Goal: Check status: Check status

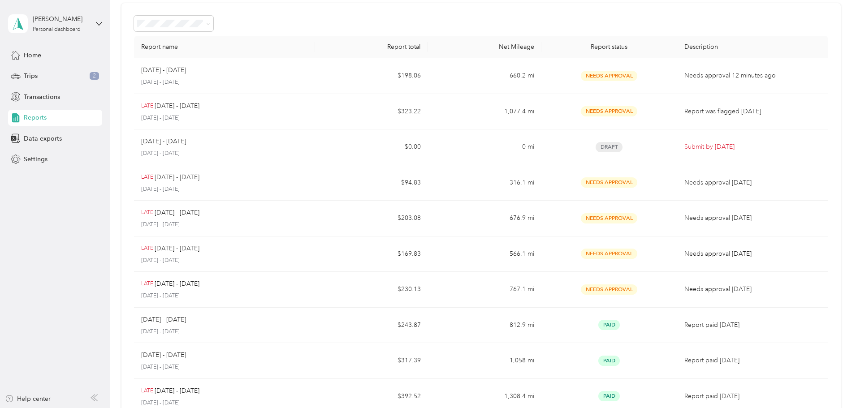
scroll to position [173, 0]
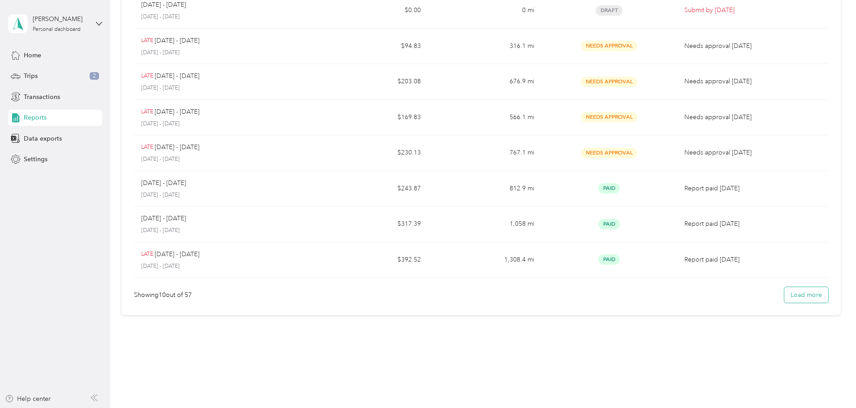
click at [784, 298] on button "Load more" at bounding box center [806, 295] width 44 height 16
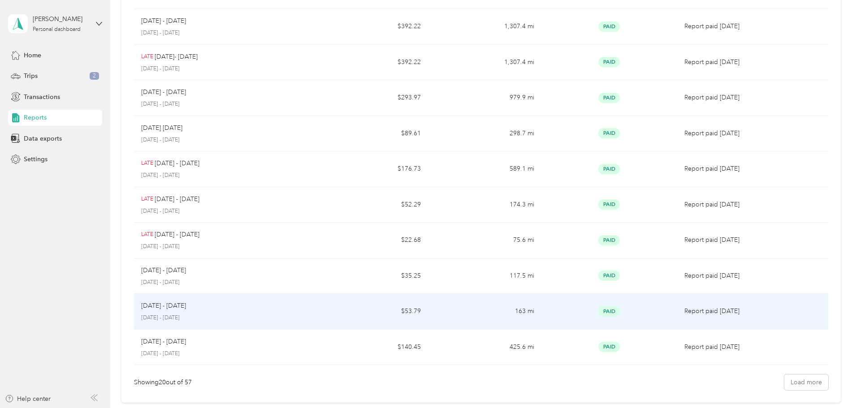
scroll to position [529, 0]
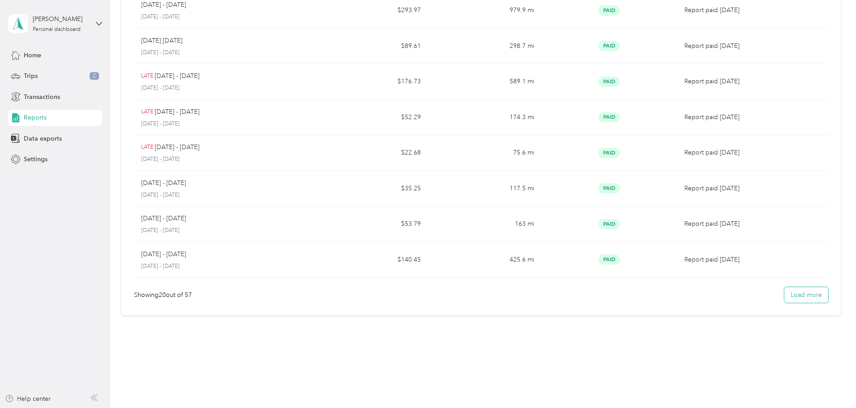
click at [784, 294] on button "Load more" at bounding box center [806, 295] width 44 height 16
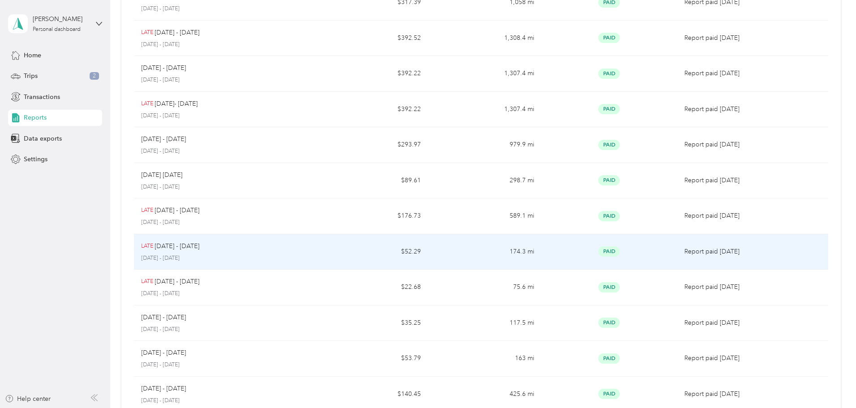
scroll to position [350, 0]
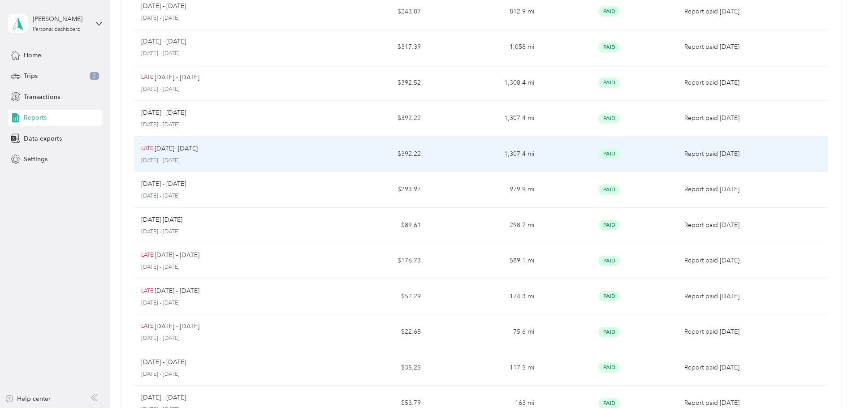
click at [452, 150] on td "1,307.4 mi" at bounding box center [484, 155] width 113 height 36
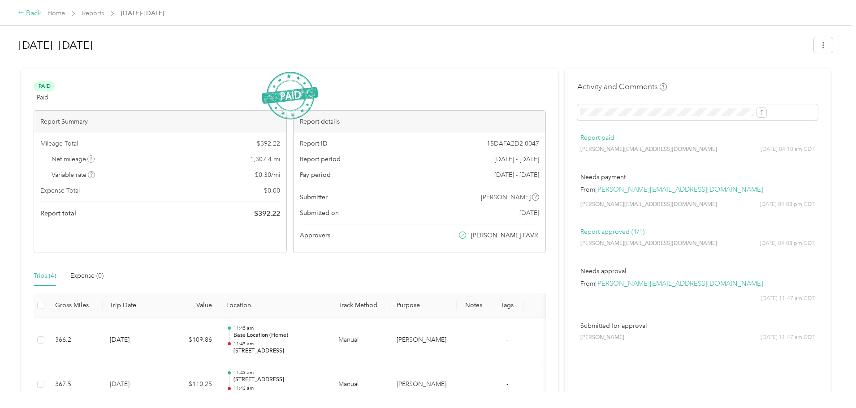
click at [41, 14] on div "Back" at bounding box center [29, 13] width 23 height 11
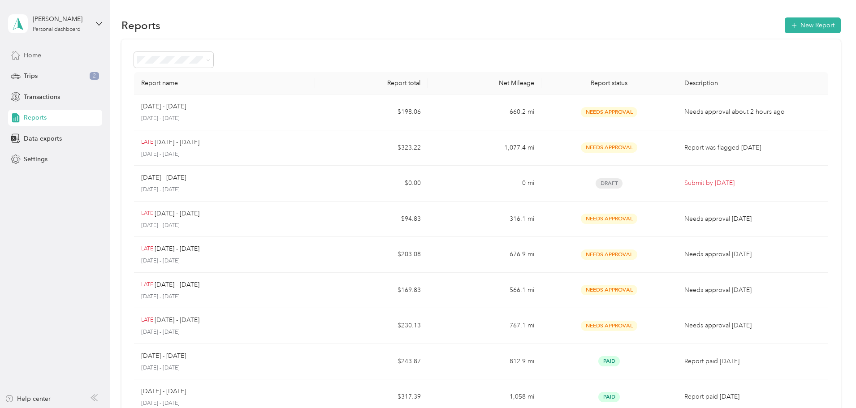
click at [28, 55] on span "Home" at bounding box center [32, 55] width 17 height 9
